Goal: Task Accomplishment & Management: Manage account settings

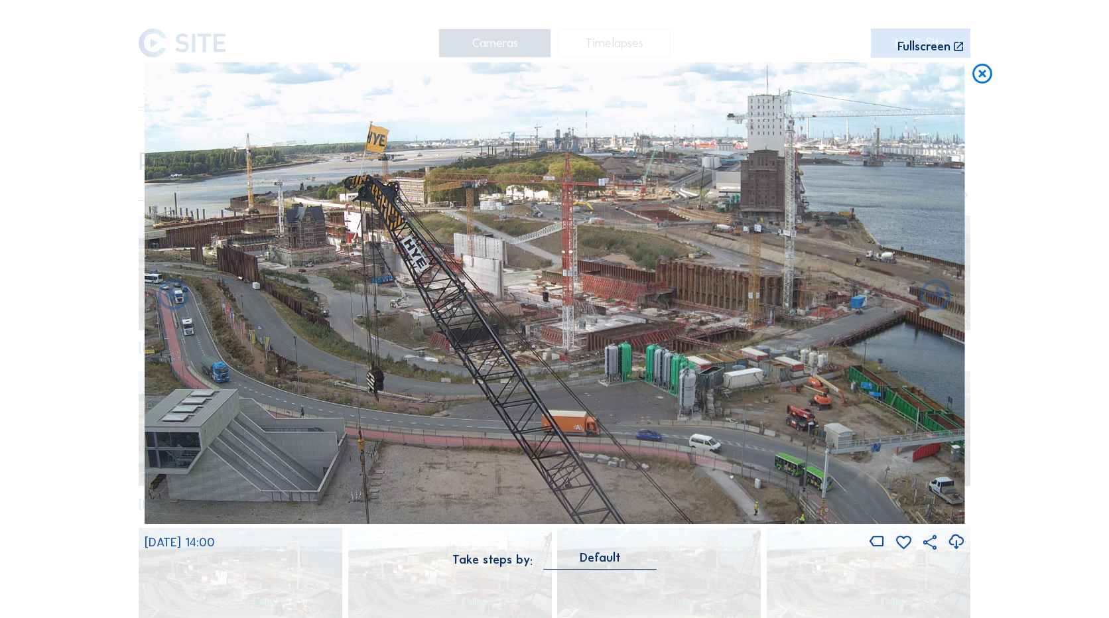
click at [843, 74] on icon at bounding box center [982, 74] width 24 height 25
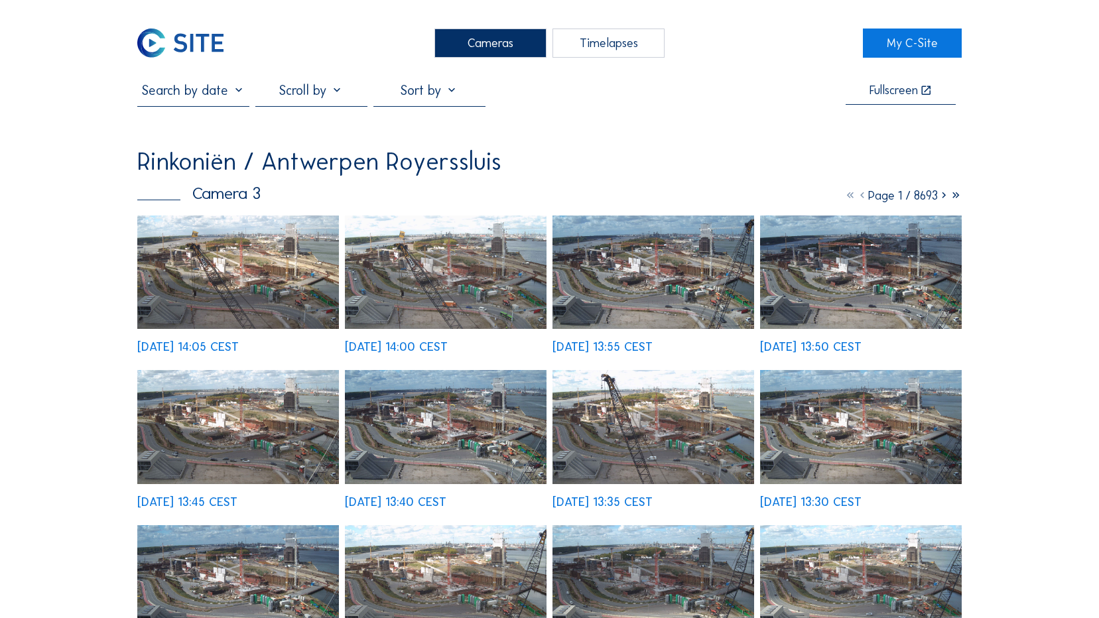
click at [216, 45] on img at bounding box center [180, 43] width 86 height 29
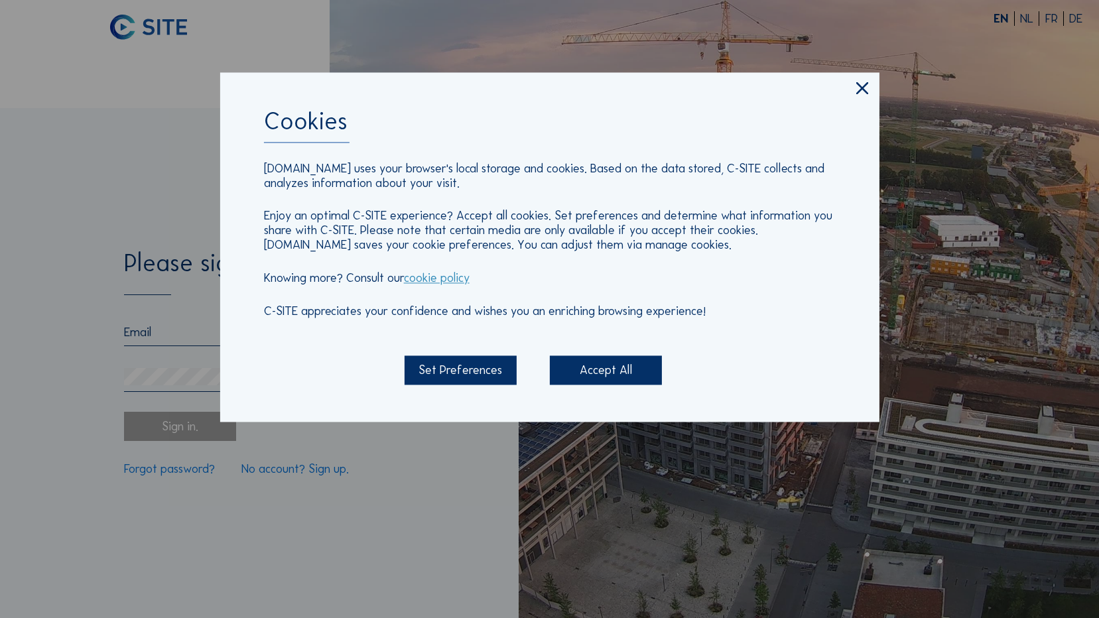
type input "[EMAIL_ADDRESS][DOMAIN_NAME]"
click at [843, 92] on icon at bounding box center [862, 89] width 21 height 21
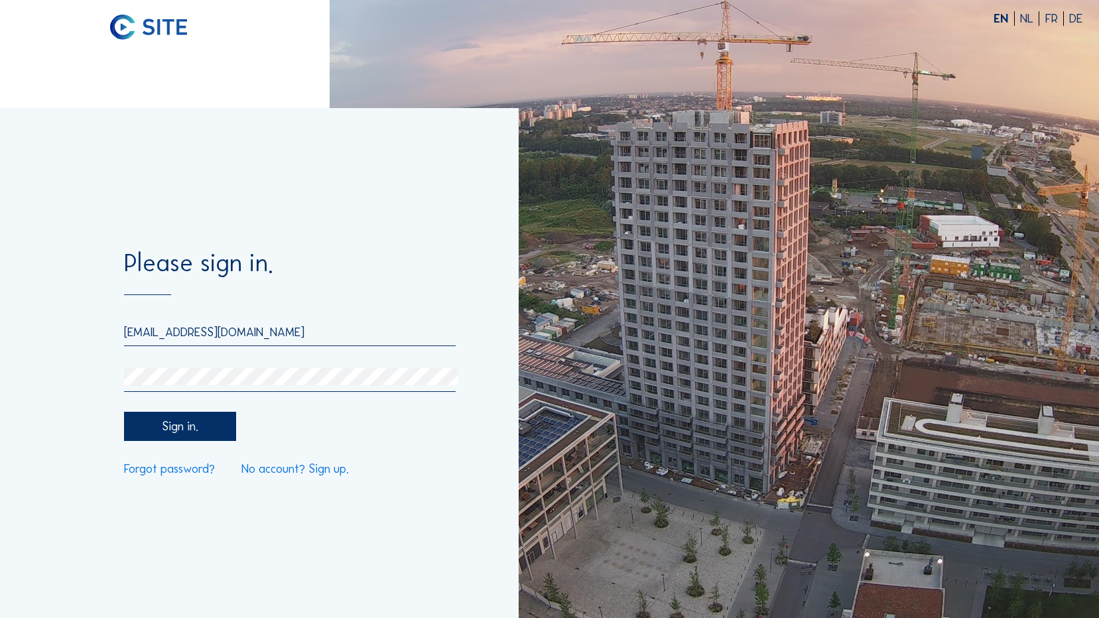
click at [198, 399] on div "Sign in." at bounding box center [180, 426] width 112 height 29
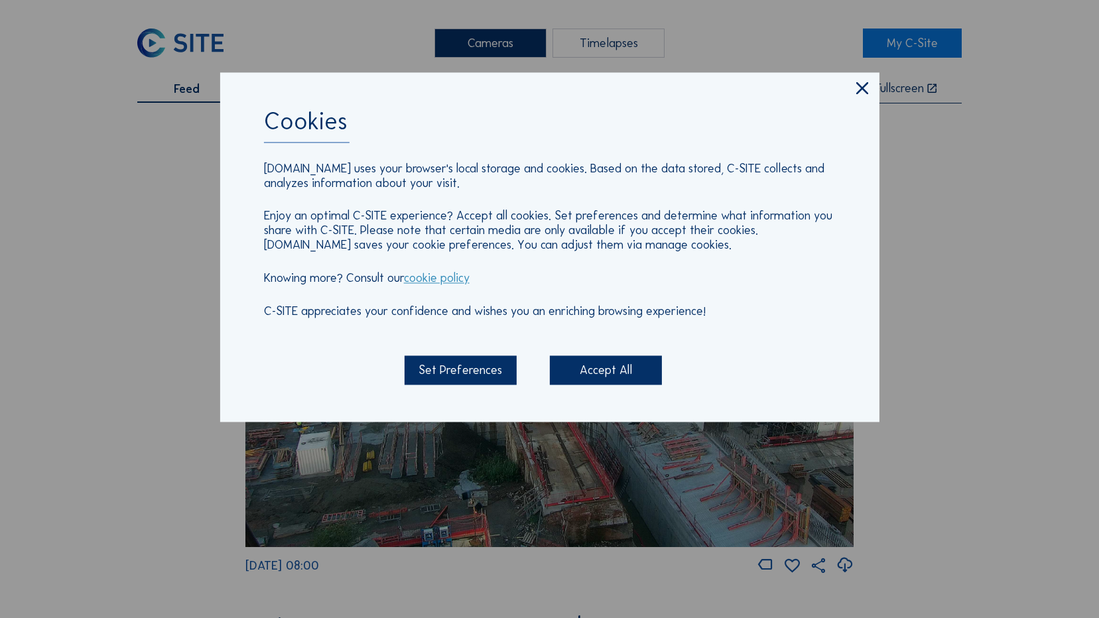
click at [843, 90] on icon at bounding box center [862, 89] width 21 height 21
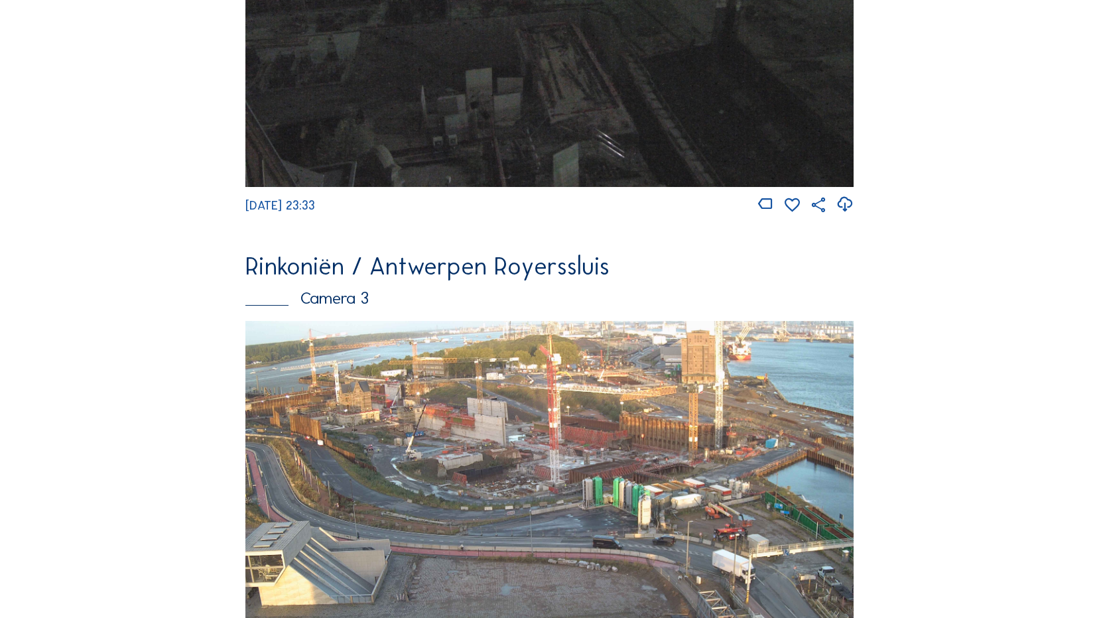
scroll to position [1676, 0]
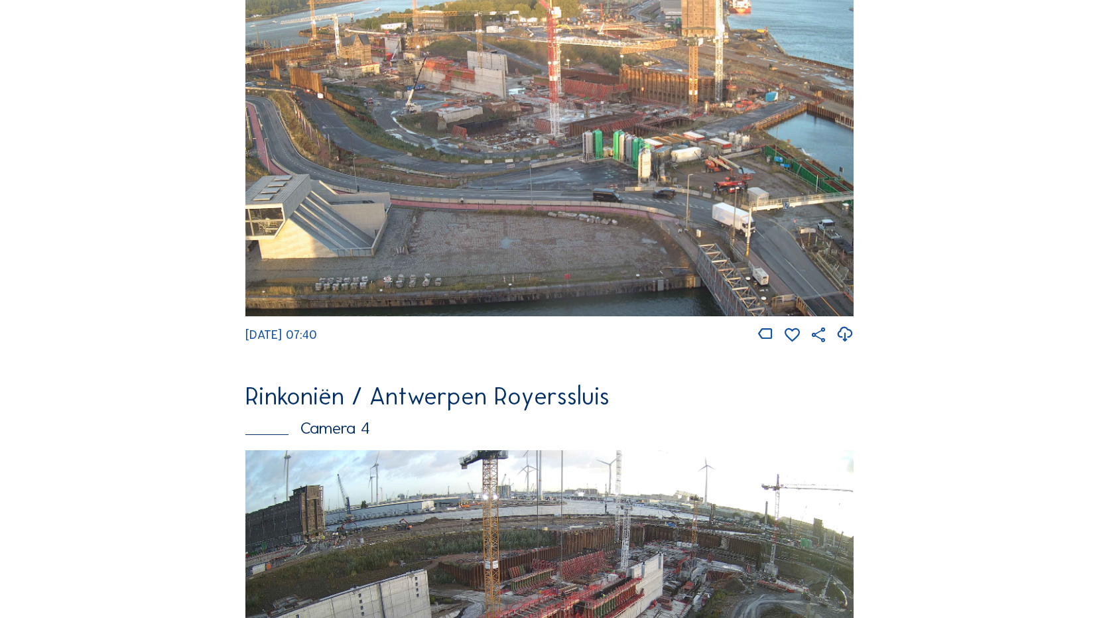
click at [540, 154] on img at bounding box center [548, 145] width 607 height 342
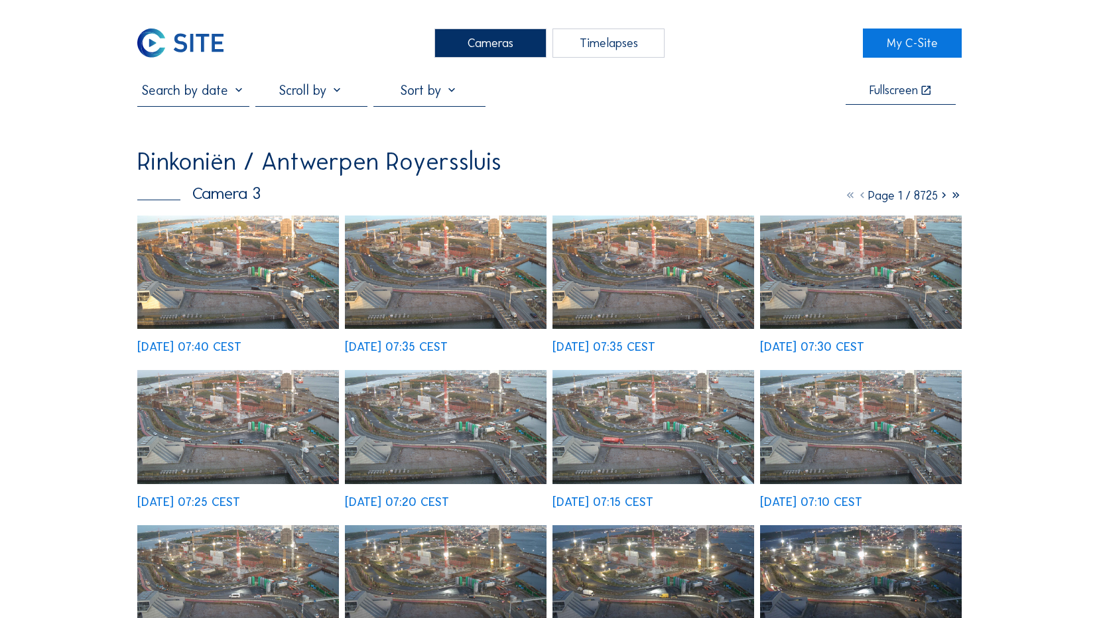
click at [468, 288] on img at bounding box center [446, 272] width 202 height 113
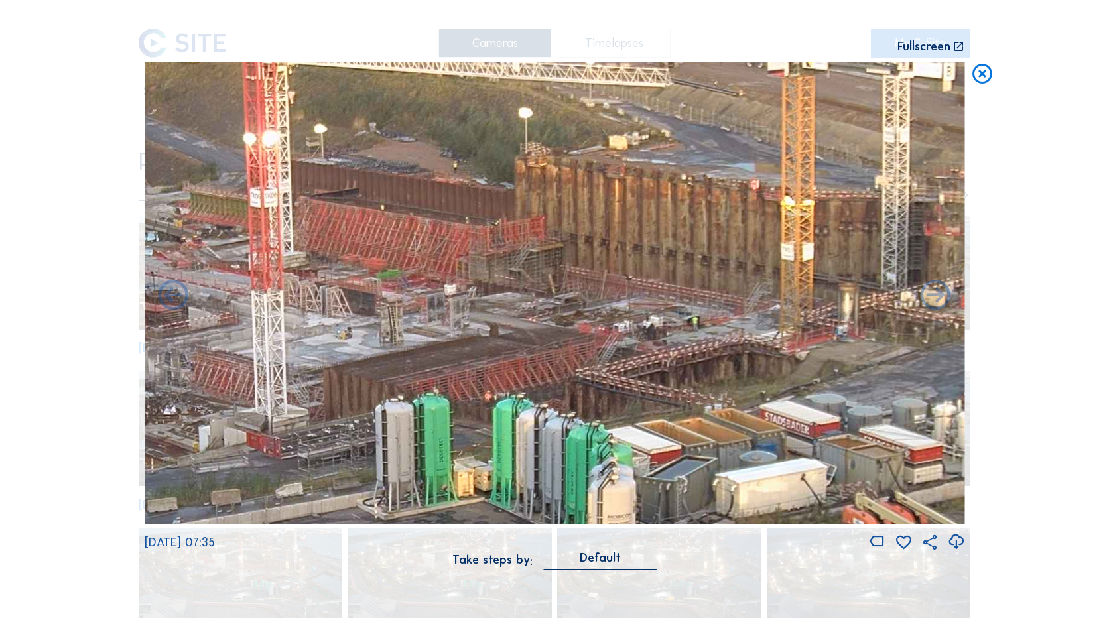
drag, startPoint x: 764, startPoint y: 296, endPoint x: 492, endPoint y: 437, distance: 306.1
click at [492, 399] on img at bounding box center [555, 293] width 820 height 462
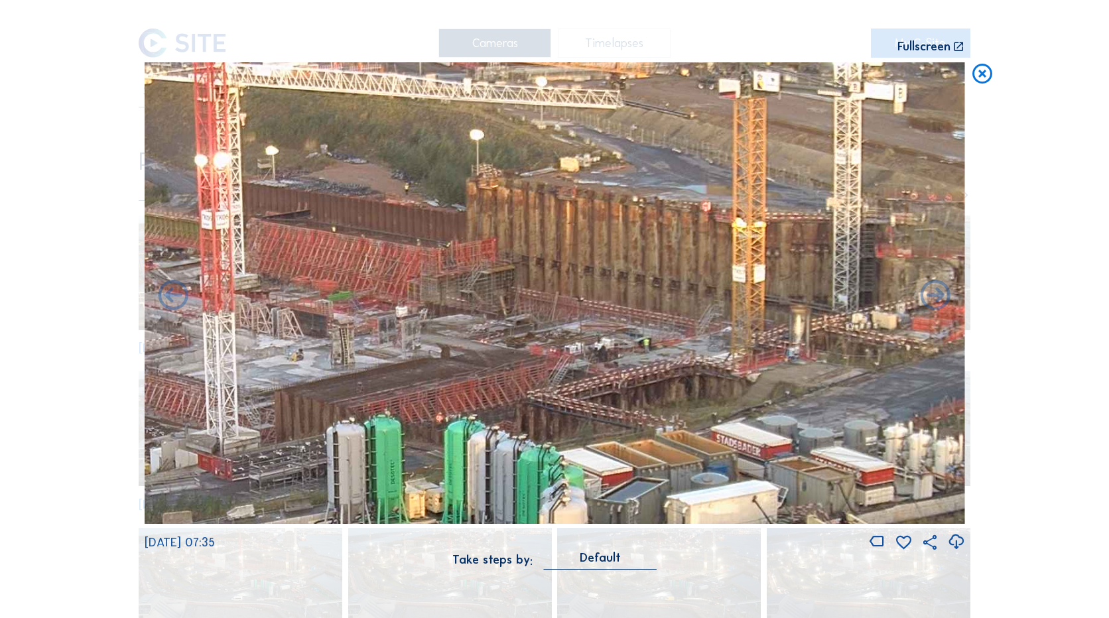
drag, startPoint x: 784, startPoint y: 367, endPoint x: 827, endPoint y: 364, distance: 43.2
click at [827, 364] on img at bounding box center [555, 293] width 820 height 462
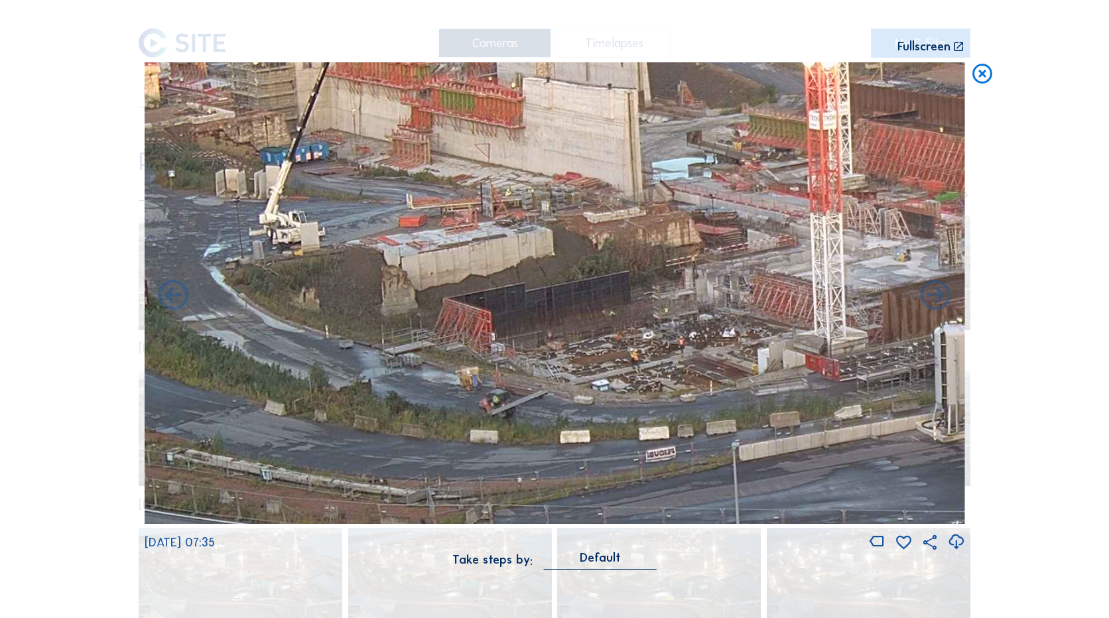
drag, startPoint x: 507, startPoint y: 407, endPoint x: 909, endPoint y: 320, distance: 411.7
click at [843, 320] on img at bounding box center [555, 293] width 820 height 462
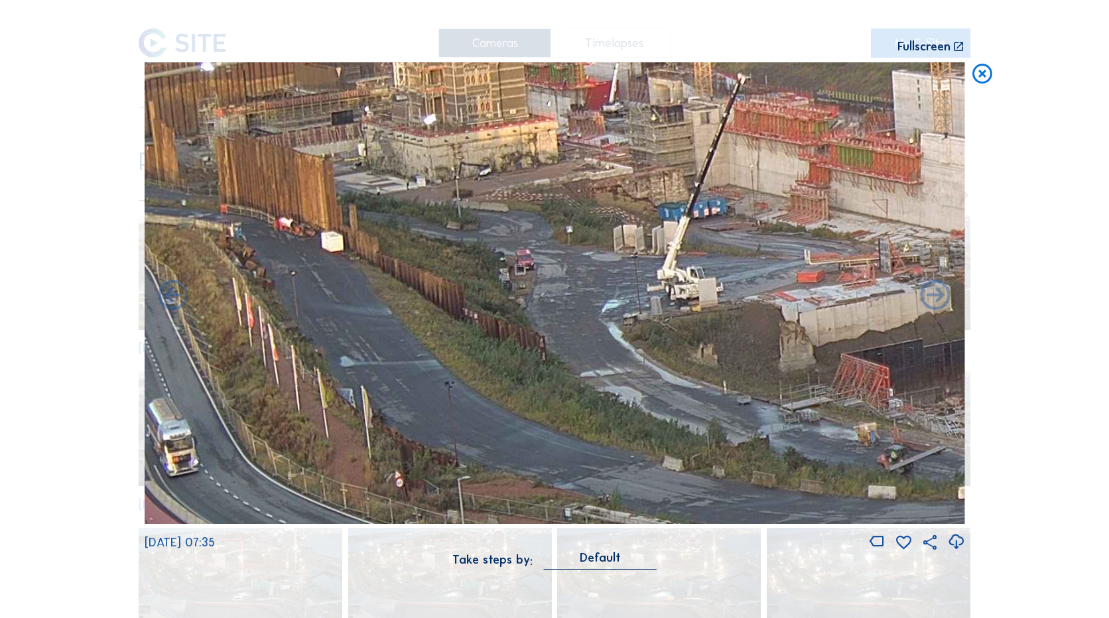
drag, startPoint x: 410, startPoint y: 328, endPoint x: 769, endPoint y: 371, distance: 362.1
click at [769, 371] on img at bounding box center [555, 293] width 820 height 462
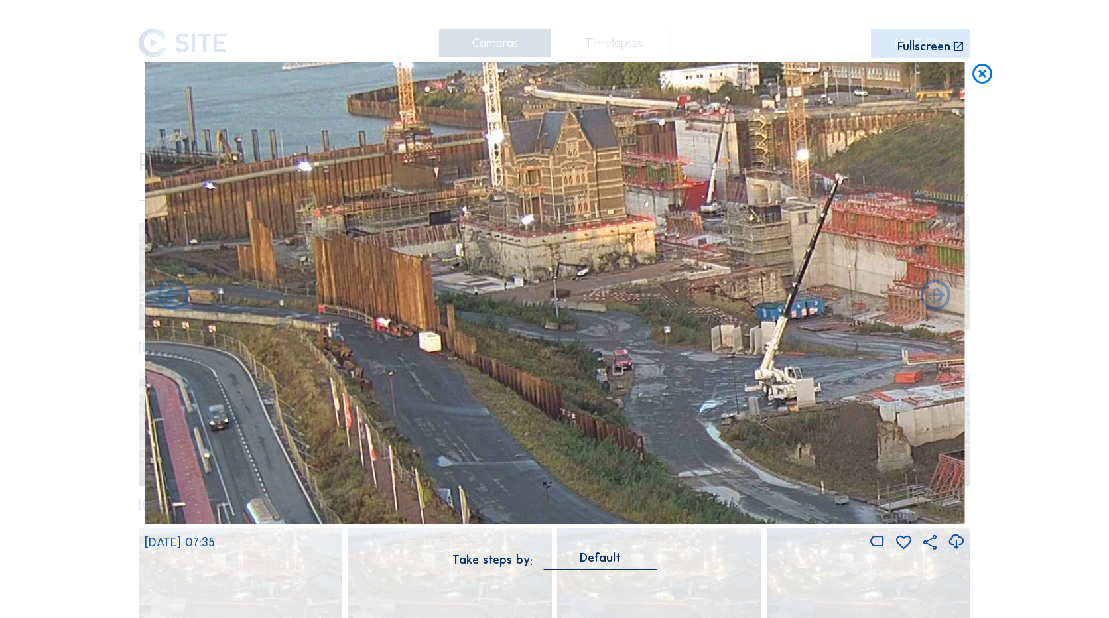
drag, startPoint x: 562, startPoint y: 315, endPoint x: 770, endPoint y: 361, distance: 212.5
click at [770, 361] on img at bounding box center [555, 293] width 820 height 462
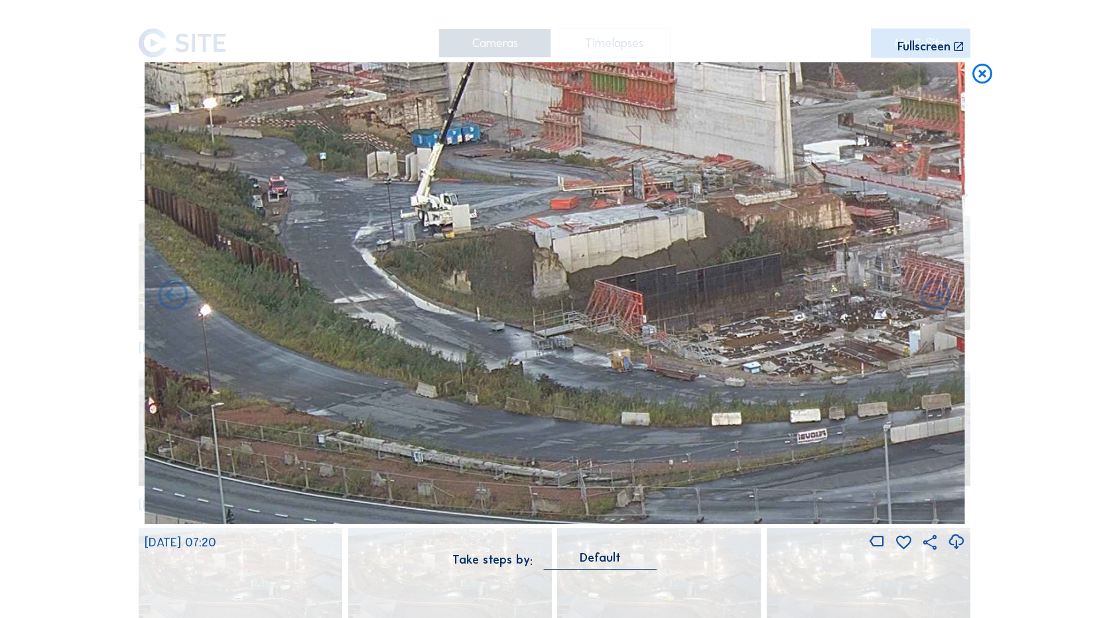
drag, startPoint x: 714, startPoint y: 357, endPoint x: 379, endPoint y: 191, distance: 373.7
click at [379, 191] on img at bounding box center [555, 293] width 820 height 462
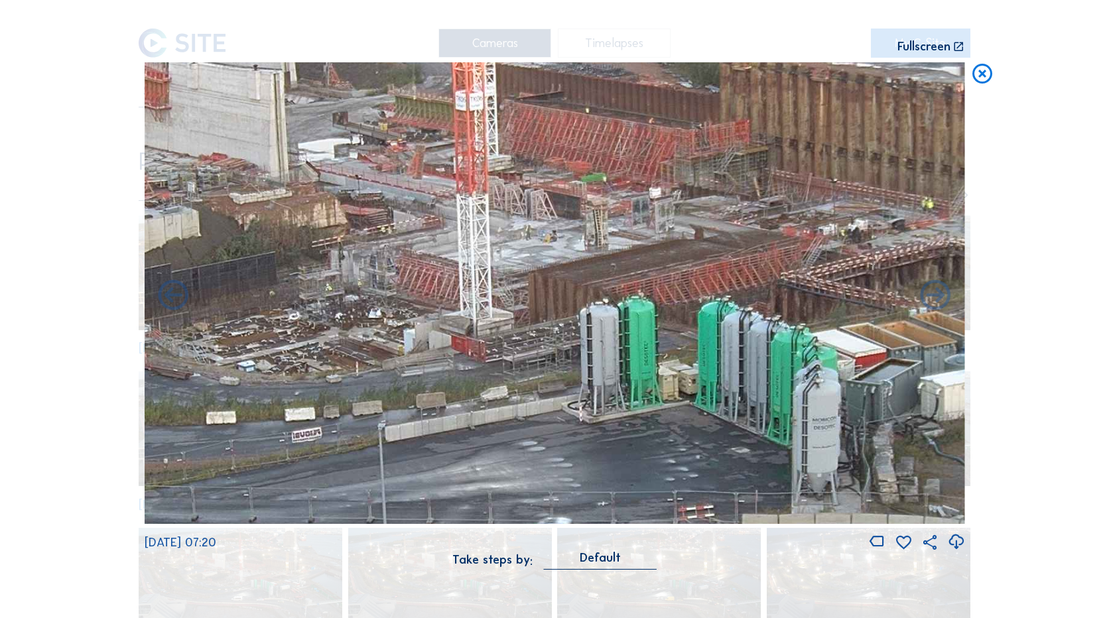
drag, startPoint x: 635, startPoint y: 290, endPoint x: 137, endPoint y: 288, distance: 497.4
click at [137, 288] on div "Scroll to travel through time | Press 'Alt' Button + Scroll to Zoom | Click and…" at bounding box center [554, 309] width 1109 height 618
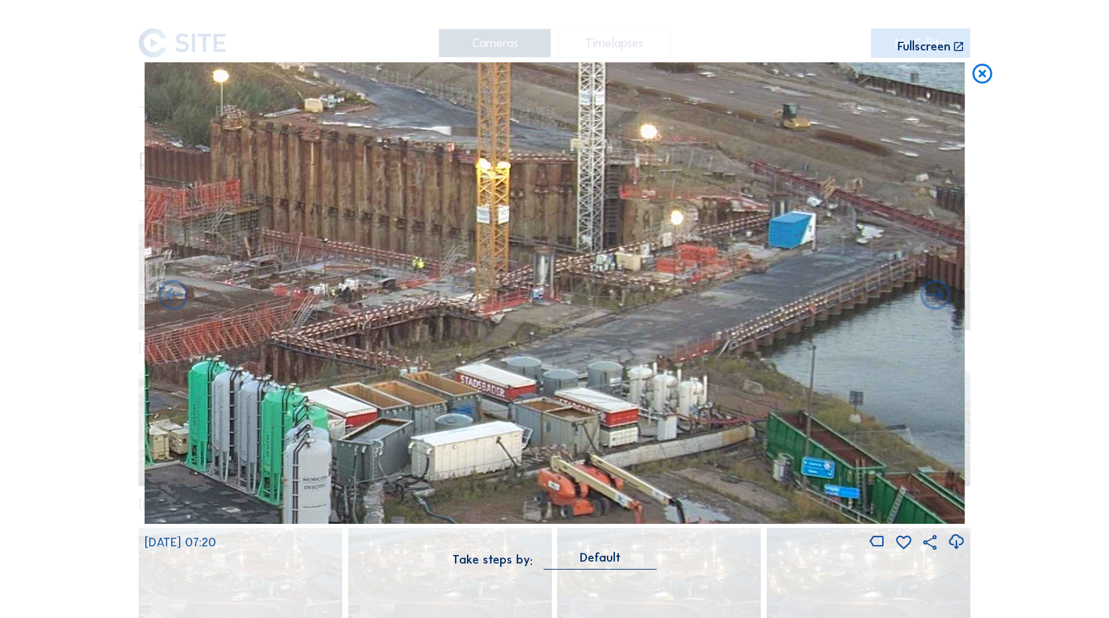
drag, startPoint x: 729, startPoint y: 261, endPoint x: 239, endPoint y: 320, distance: 494.3
click at [239, 320] on img at bounding box center [555, 293] width 820 height 462
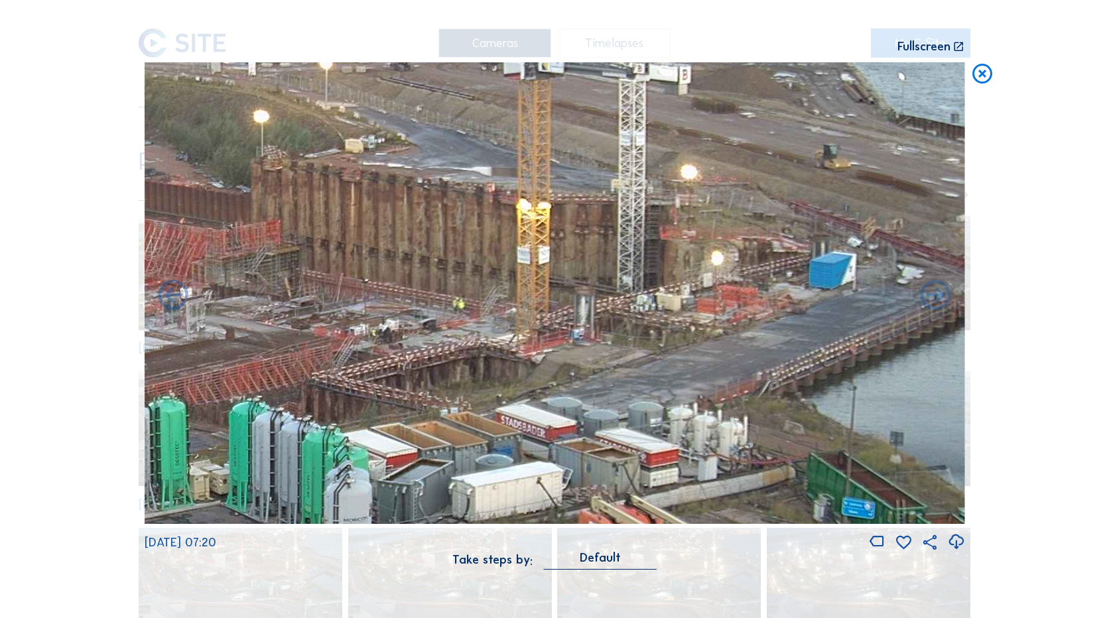
drag, startPoint x: 500, startPoint y: 266, endPoint x: 699, endPoint y: 425, distance: 254.8
click at [699, 399] on img at bounding box center [555, 293] width 820 height 462
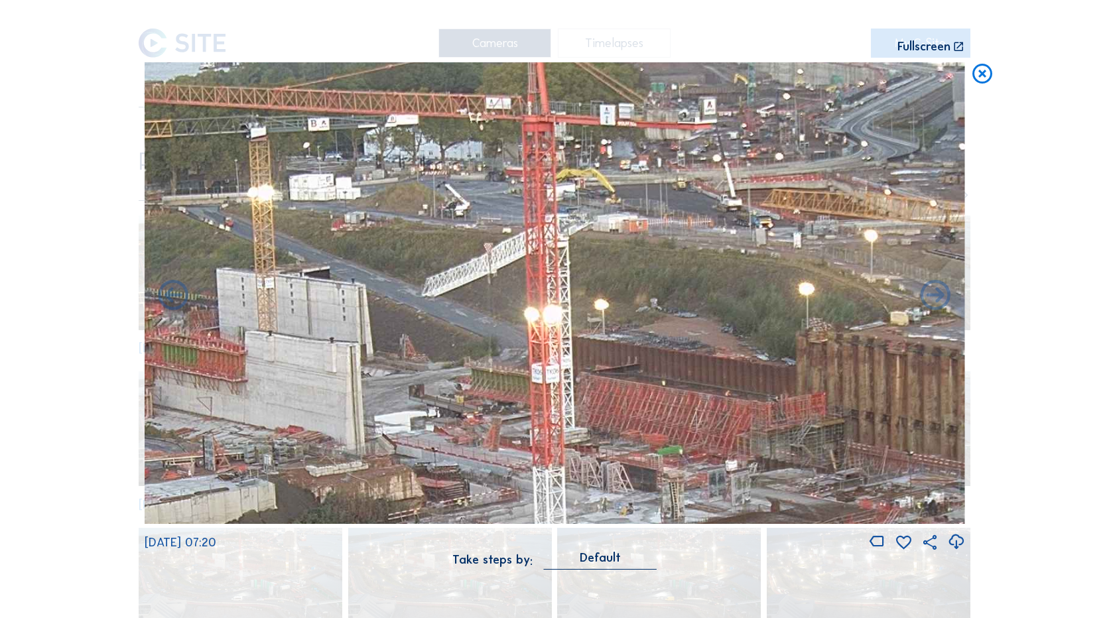
drag, startPoint x: 421, startPoint y: 341, endPoint x: 767, endPoint y: 354, distance: 346.4
click at [767, 354] on img at bounding box center [555, 293] width 820 height 462
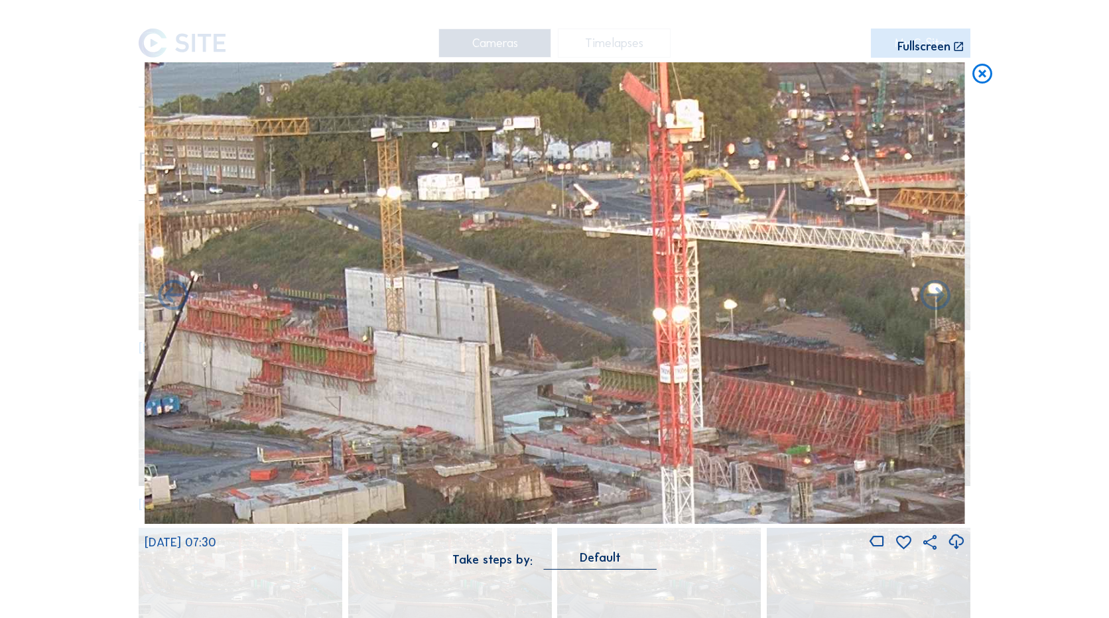
drag, startPoint x: 472, startPoint y: 317, endPoint x: 752, endPoint y: 317, distance: 279.8
click at [752, 317] on img at bounding box center [555, 293] width 820 height 462
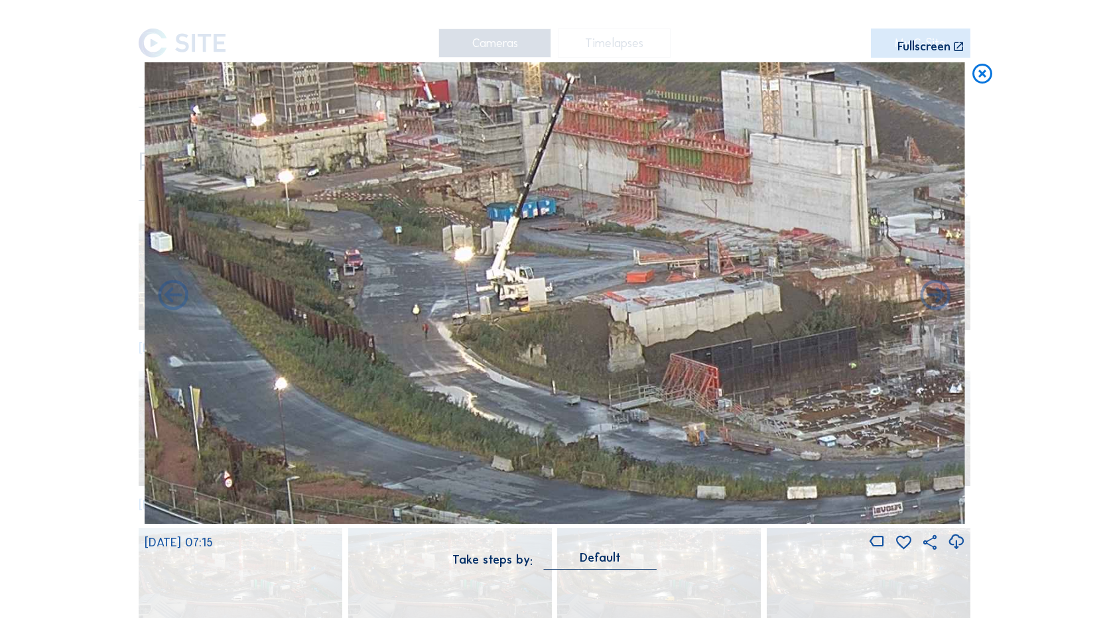
drag, startPoint x: 517, startPoint y: 447, endPoint x: 812, endPoint y: 246, distance: 356.5
click at [811, 246] on img at bounding box center [555, 293] width 820 height 462
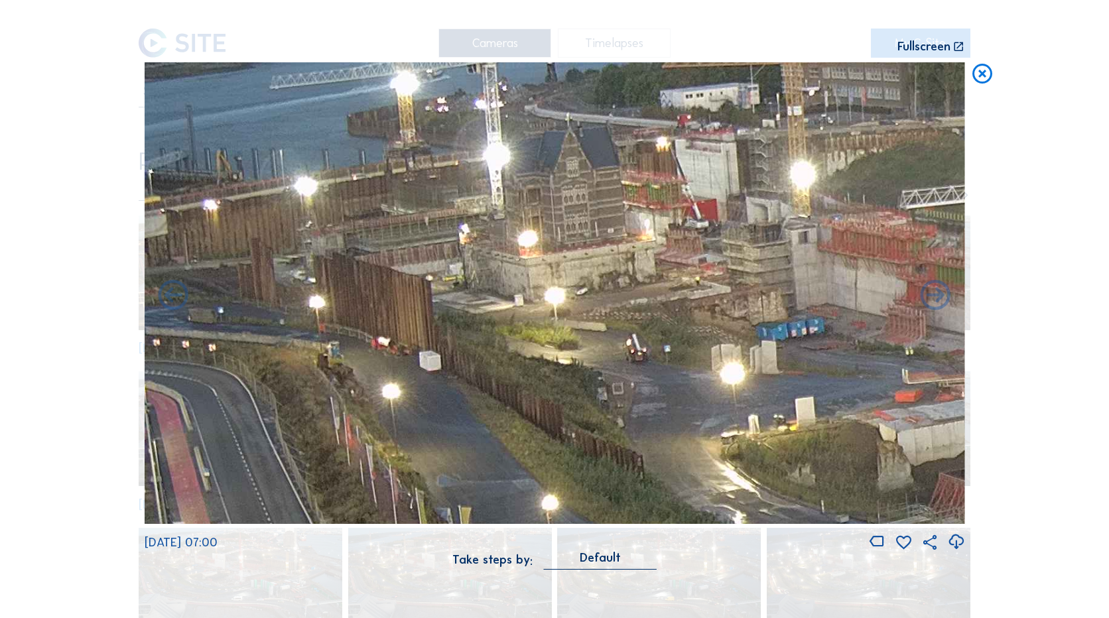
drag, startPoint x: 774, startPoint y: 348, endPoint x: 1048, endPoint y: 456, distance: 294.4
click at [843, 399] on div "Scroll to travel through time | Press 'Alt' Button + Scroll to Zoom | Click and…" at bounding box center [554, 309] width 1109 height 618
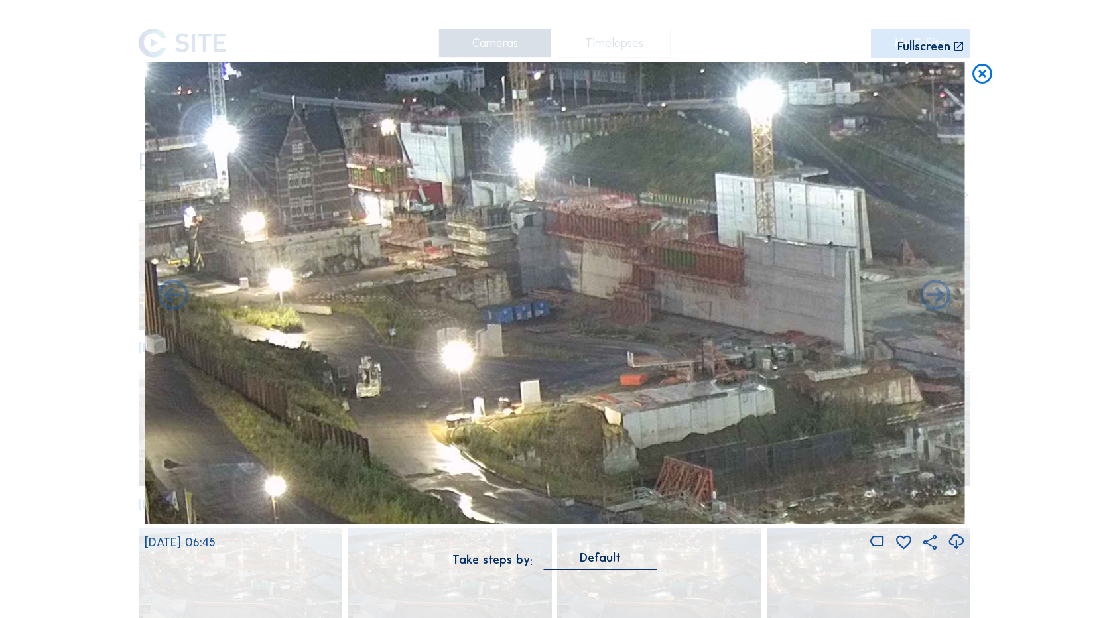
drag, startPoint x: 631, startPoint y: 319, endPoint x: 452, endPoint y: 304, distance: 179.6
click at [452, 304] on img at bounding box center [555, 293] width 820 height 462
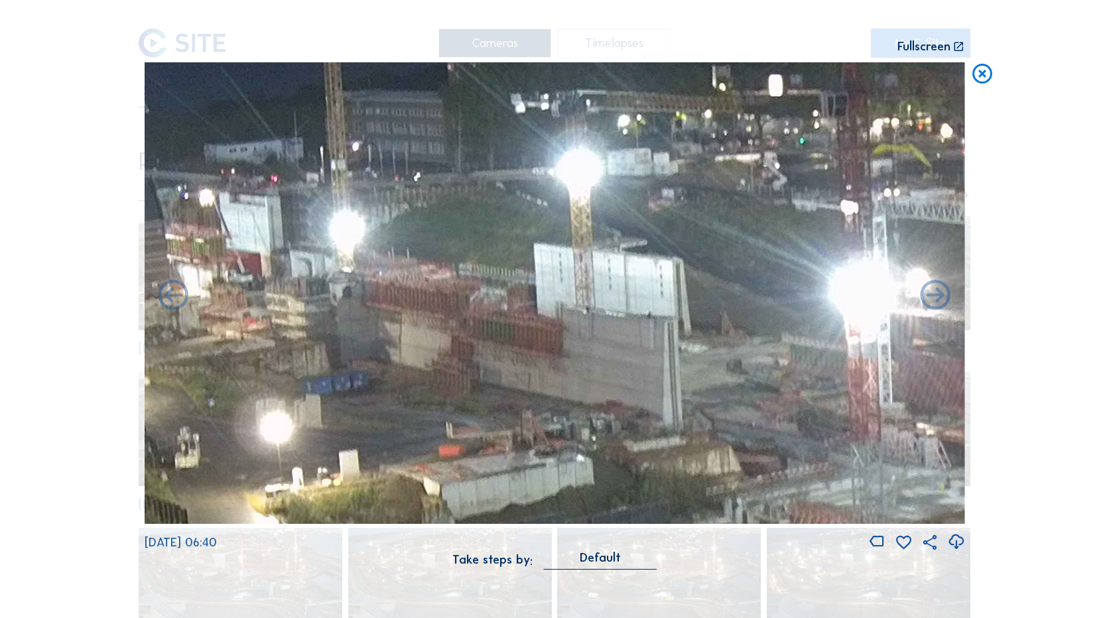
drag, startPoint x: 791, startPoint y: 335, endPoint x: 582, endPoint y: 188, distance: 255.6
click at [582, 188] on img at bounding box center [555, 293] width 820 height 462
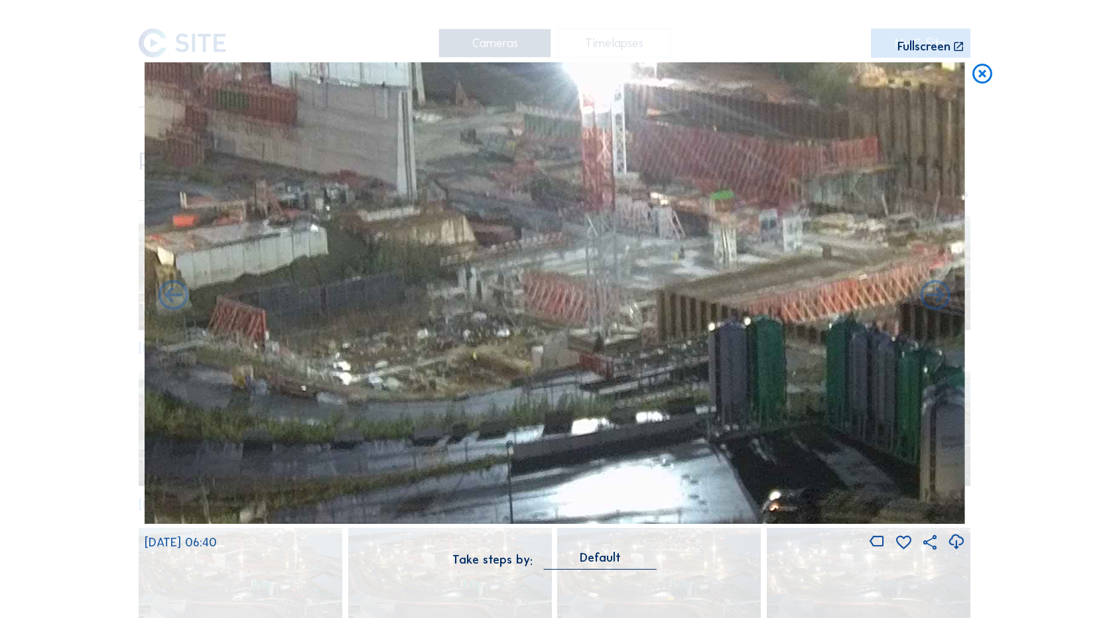
drag, startPoint x: 645, startPoint y: 266, endPoint x: 627, endPoint y: 233, distance: 37.1
click at [627, 233] on img at bounding box center [555, 293] width 820 height 462
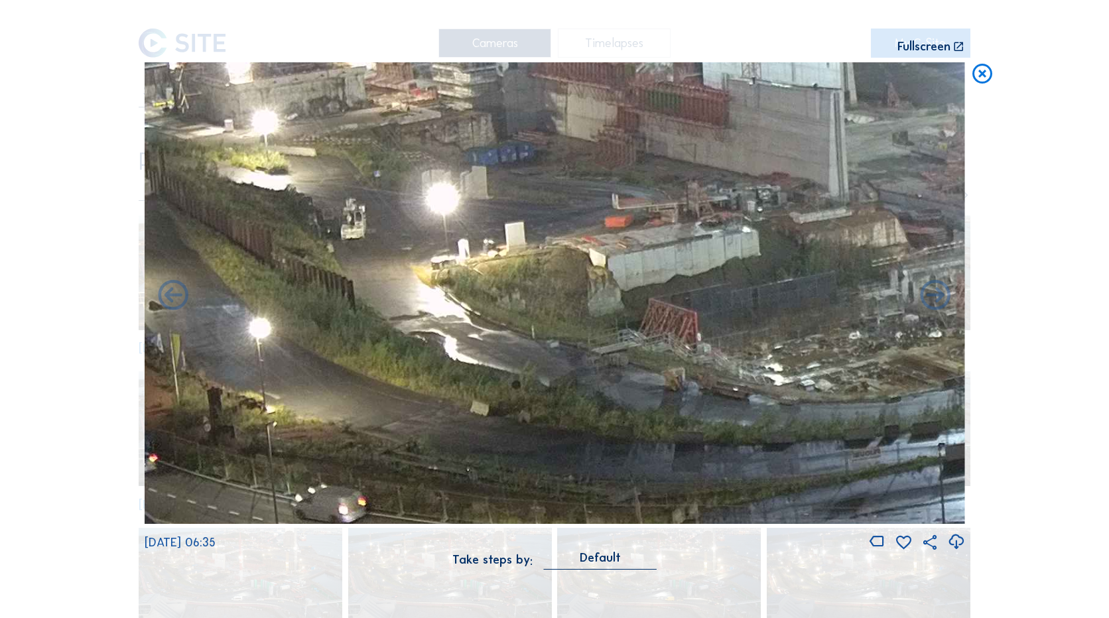
drag, startPoint x: 710, startPoint y: 321, endPoint x: 1033, endPoint y: 322, distance: 323.6
click at [843, 322] on div "Scroll to travel through time | Press 'Alt' Button + Scroll to Zoom | Click and…" at bounding box center [554, 309] width 1109 height 618
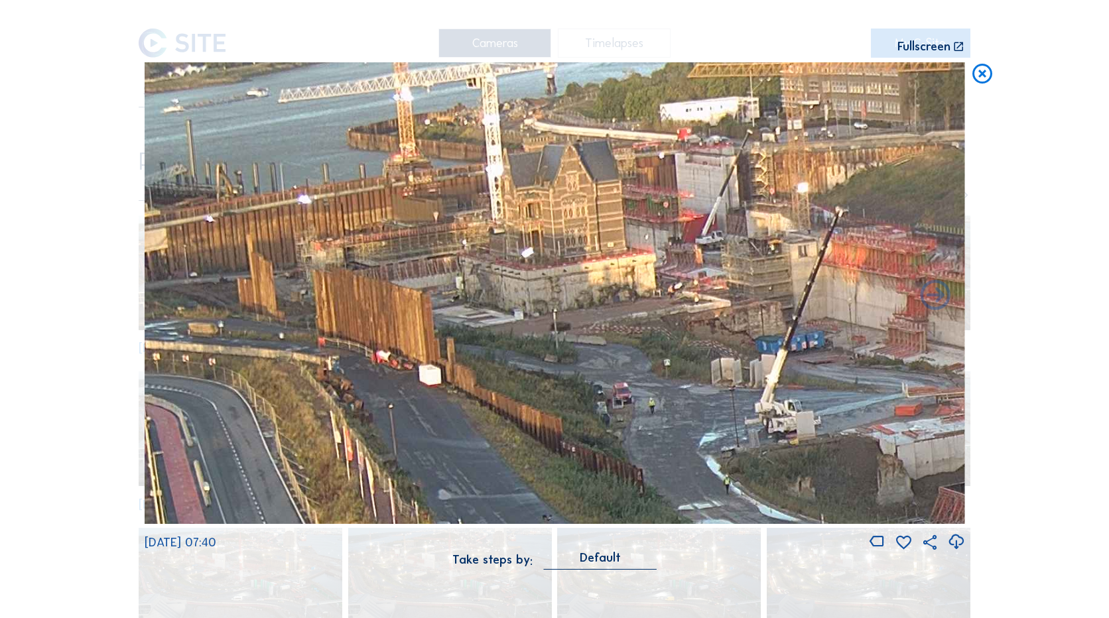
drag, startPoint x: 454, startPoint y: 310, endPoint x: 880, endPoint y: 429, distance: 442.2
click at [843, 399] on div "Scroll to travel through time | Press 'Alt' Button + Scroll to Zoom | Click and…" at bounding box center [554, 309] width 1109 height 618
